Goal: Task Accomplishment & Management: Use online tool/utility

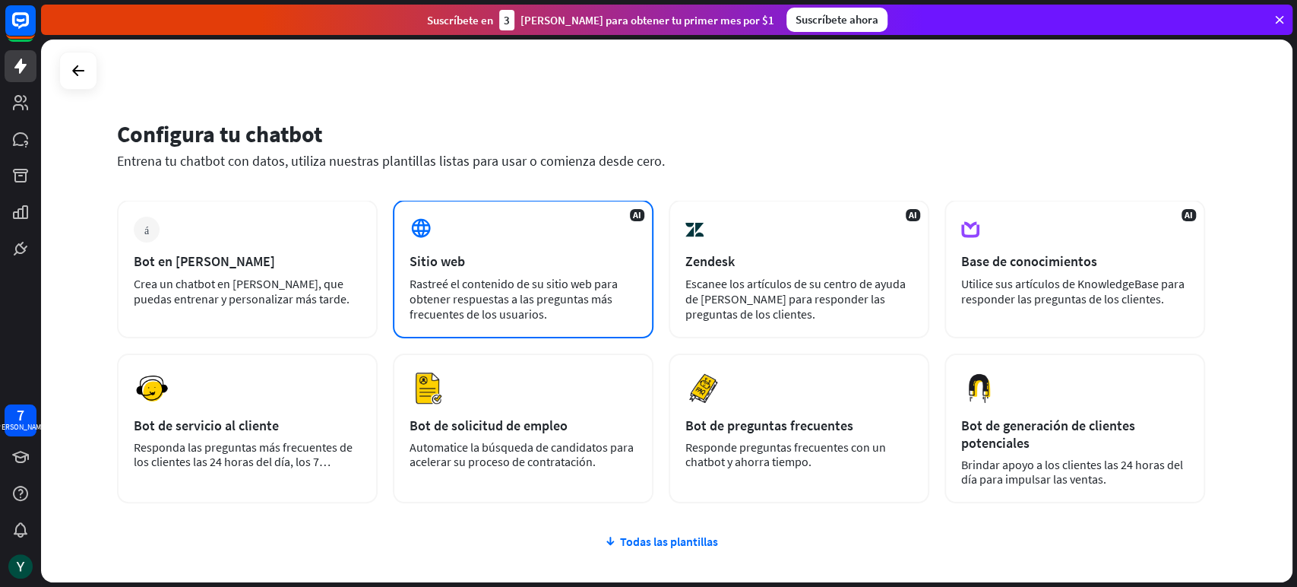
click at [475, 261] on div "Sitio web" at bounding box center [523, 260] width 227 height 17
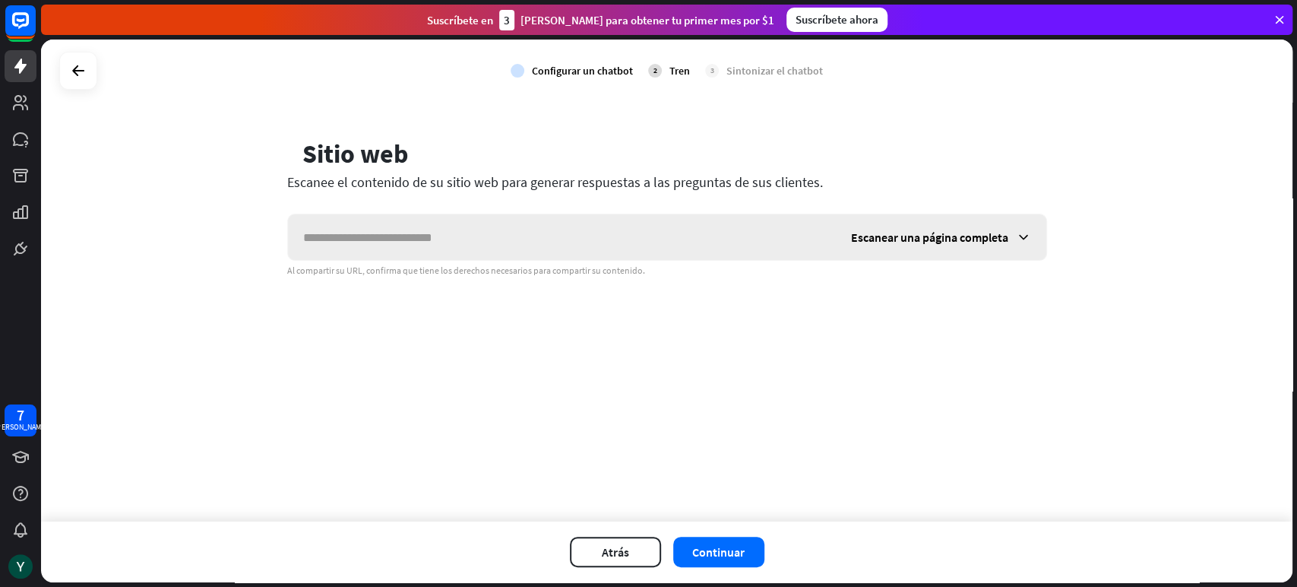
click at [489, 246] on input "text" at bounding box center [562, 237] width 548 height 46
type input "*"
type input "**********"
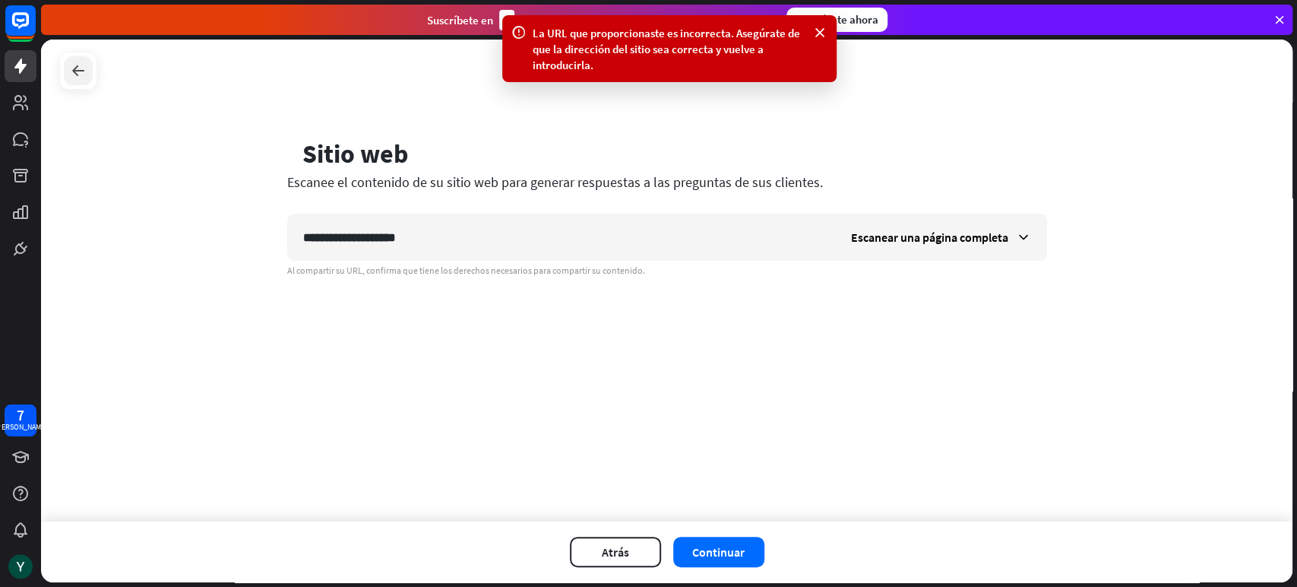
click at [79, 67] on icon at bounding box center [78, 71] width 18 height 18
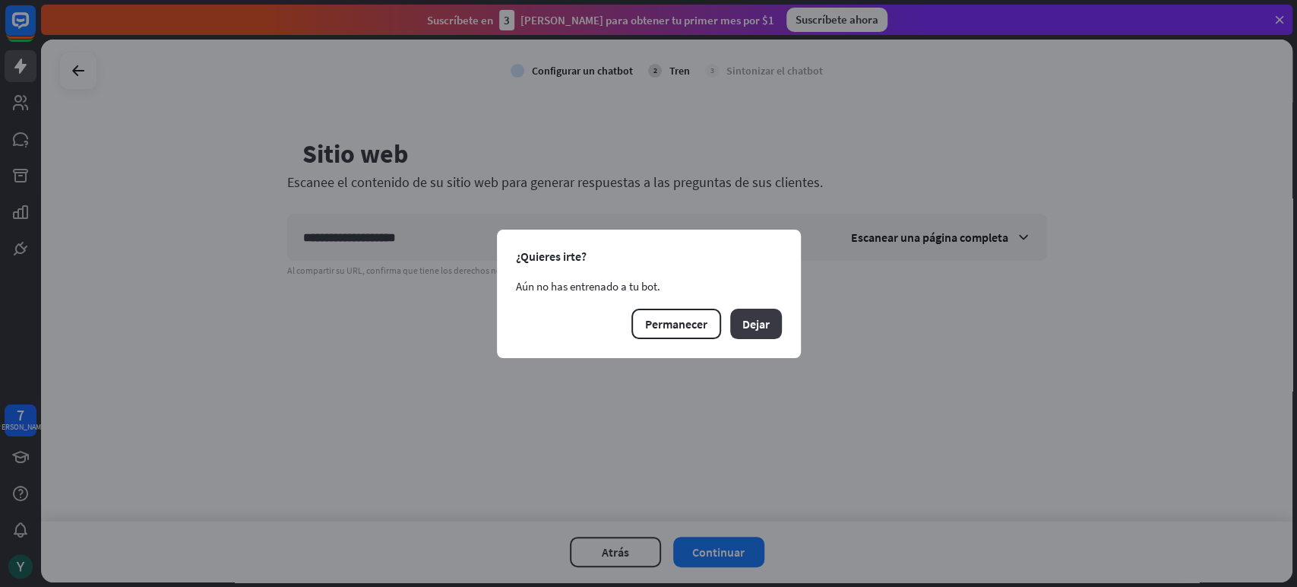
click at [745, 325] on font "Dejar" at bounding box center [755, 323] width 27 height 15
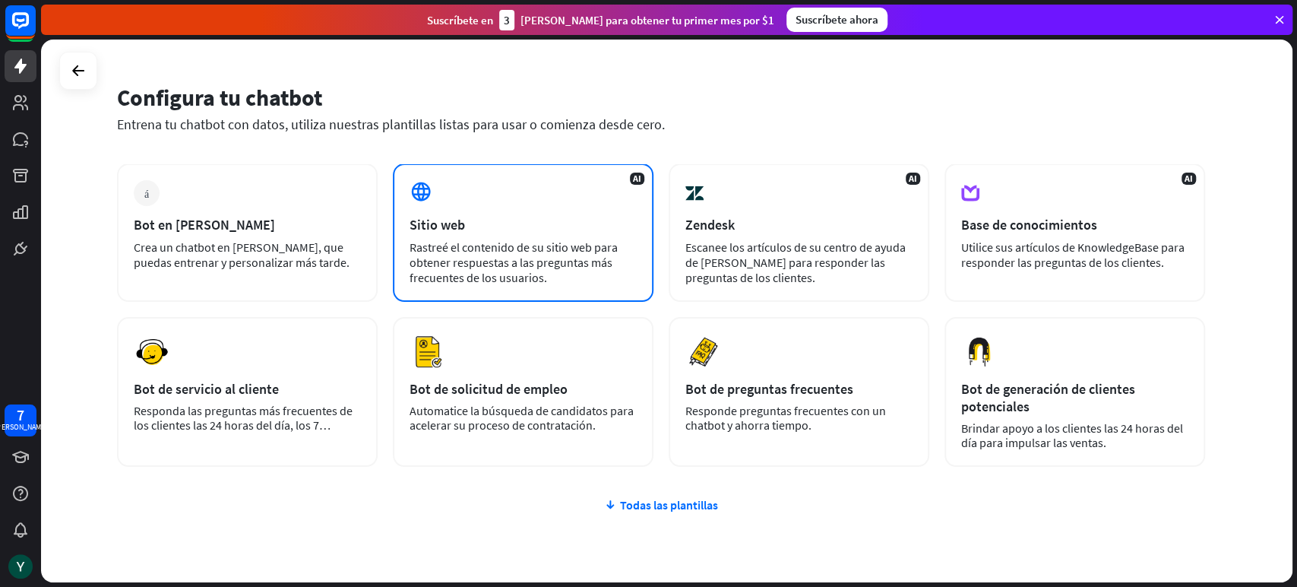
scroll to position [55, 0]
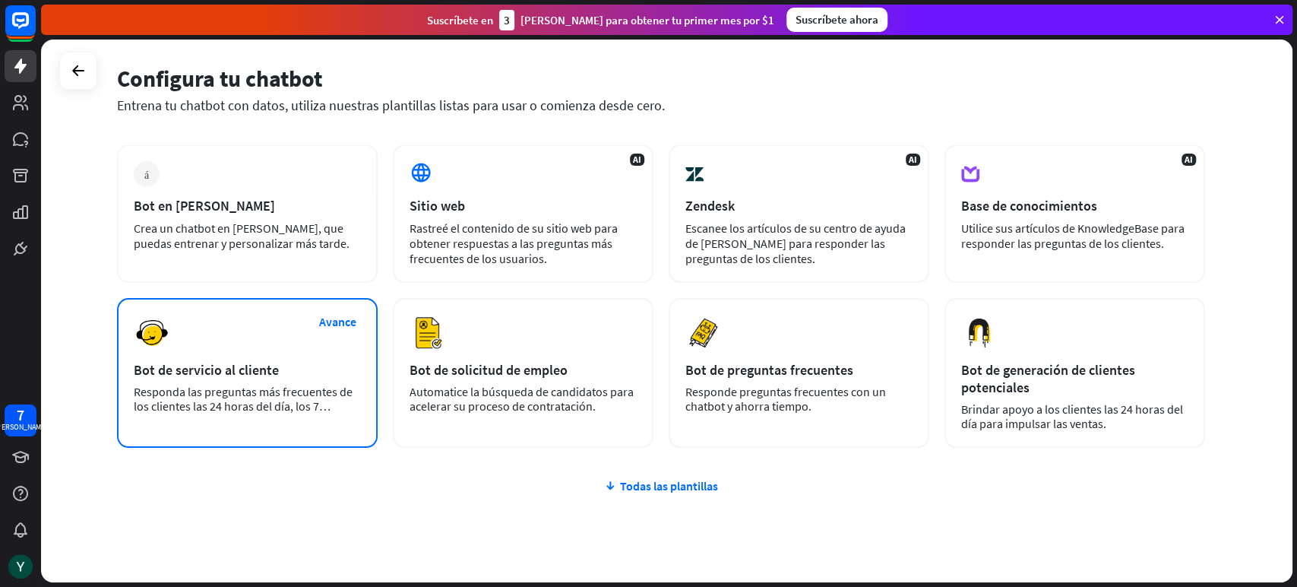
click at [322, 406] on font "Responda las preguntas más frecuentes de los clientes las 24 horas del día, los…" at bounding box center [243, 406] width 219 height 44
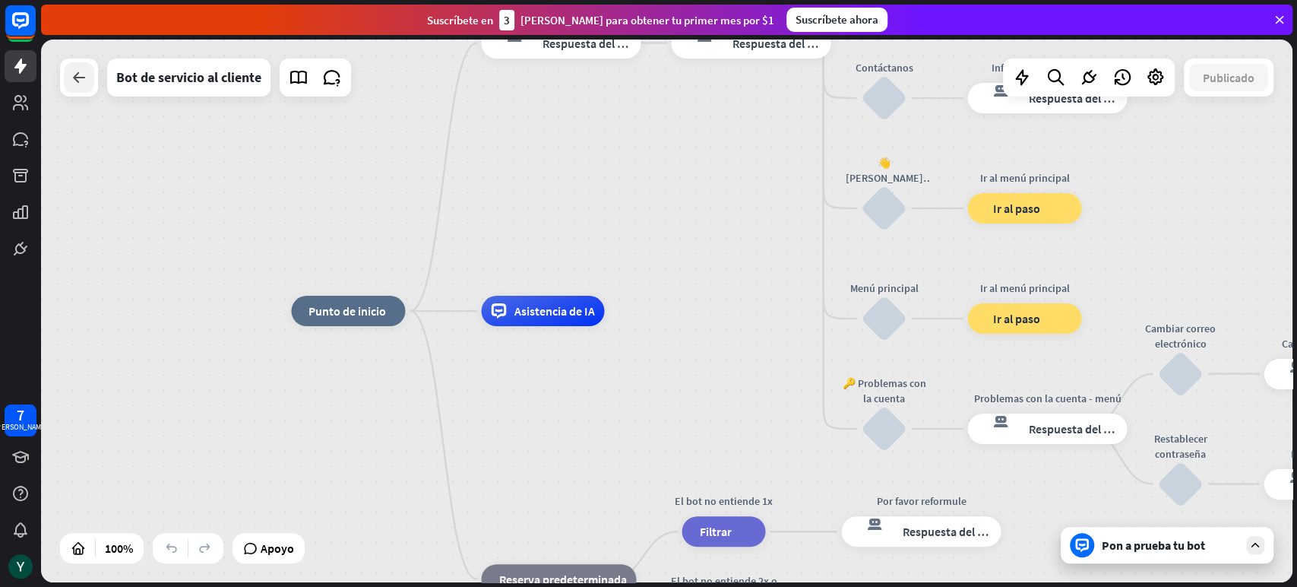
click at [85, 91] on div at bounding box center [79, 77] width 30 height 30
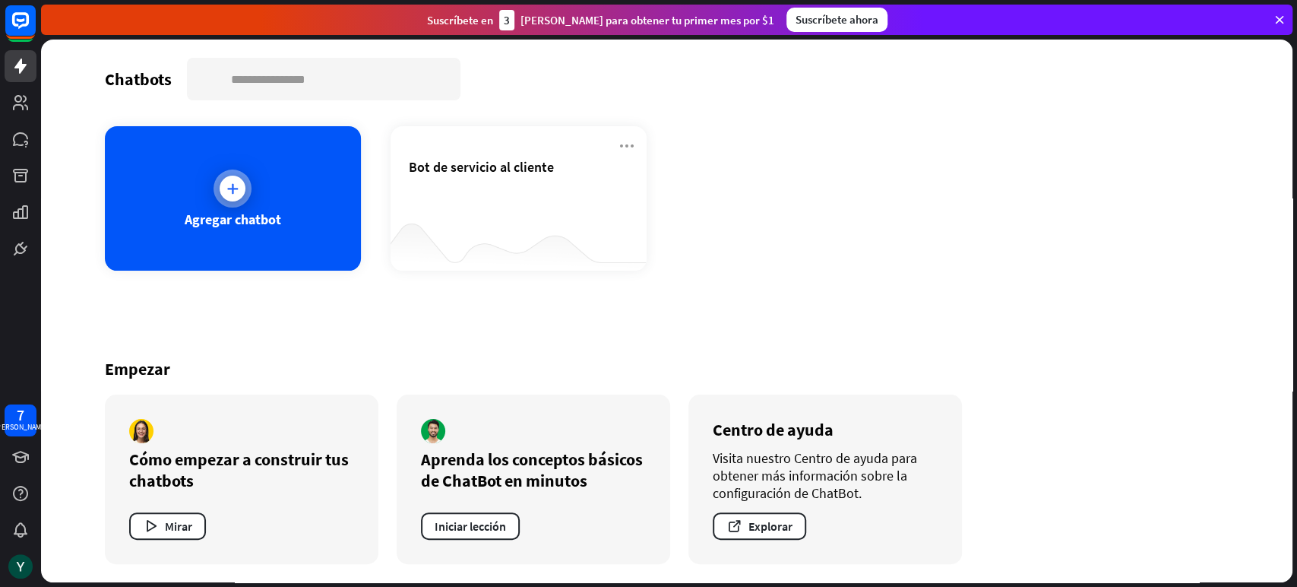
click at [217, 211] on font "Agregar chatbot" at bounding box center [233, 218] width 97 height 17
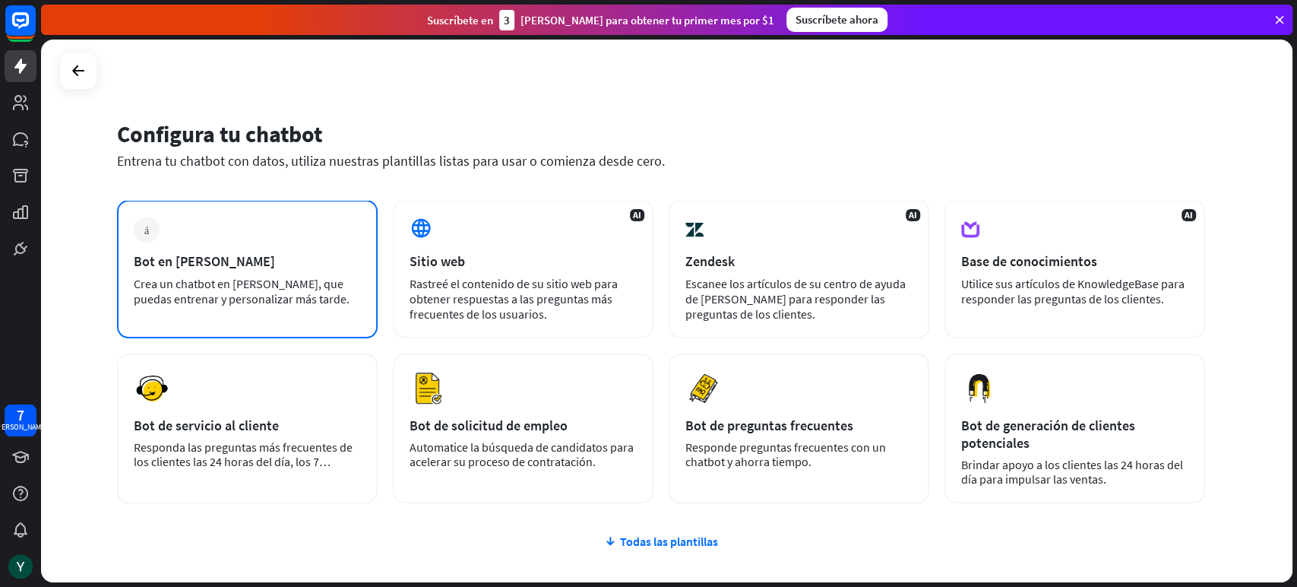
click at [176, 255] on font "Bot en [PERSON_NAME]" at bounding box center [204, 260] width 141 height 17
